Goal: Task Accomplishment & Management: Manage account settings

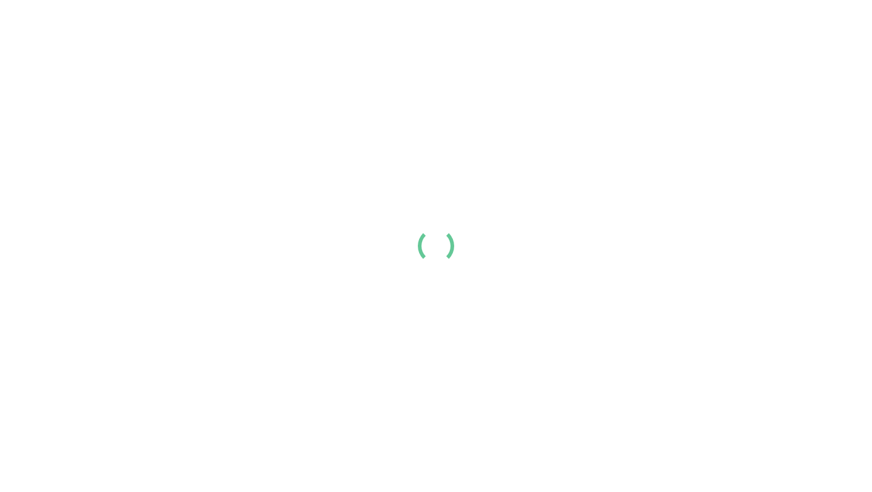
click at [797, 106] on div at bounding box center [436, 246] width 872 height 492
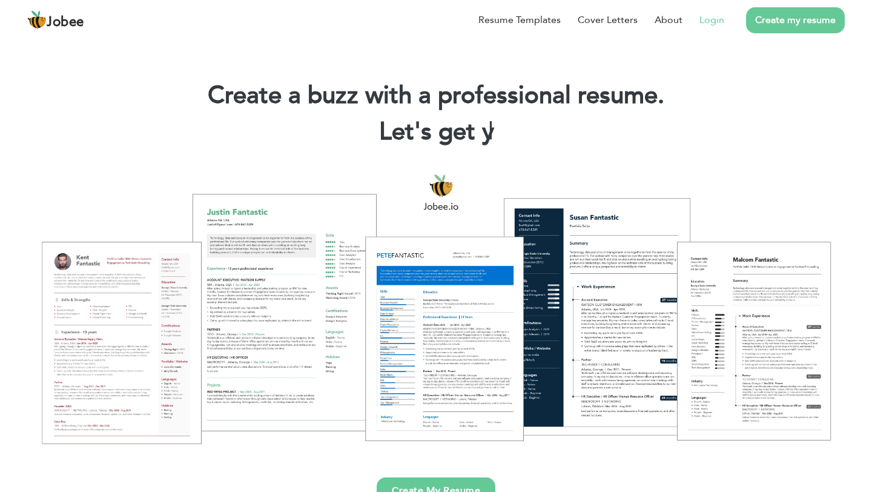
click at [708, 26] on link "Login" at bounding box center [711, 20] width 25 height 15
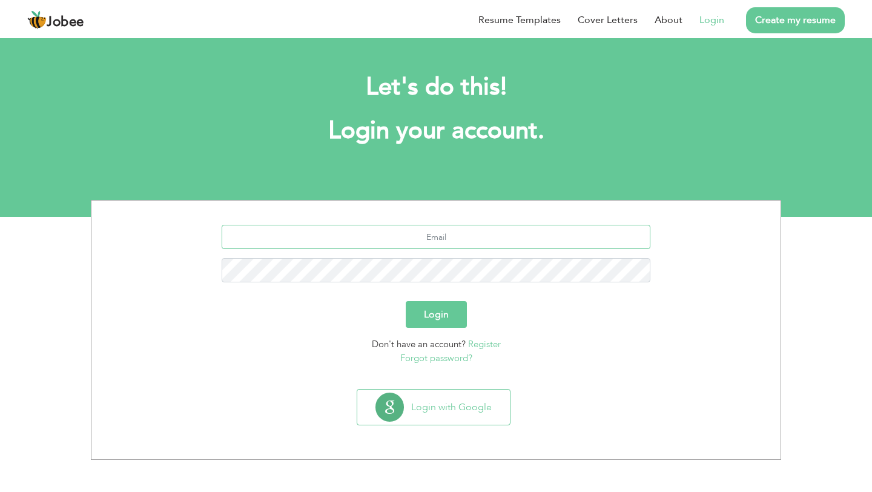
click at [425, 242] on input "text" at bounding box center [436, 237] width 429 height 24
type input "[EMAIL_ADDRESS][DOMAIN_NAME]"
click at [406, 301] on button "Login" at bounding box center [436, 314] width 61 height 27
